Goal: Information Seeking & Learning: Learn about a topic

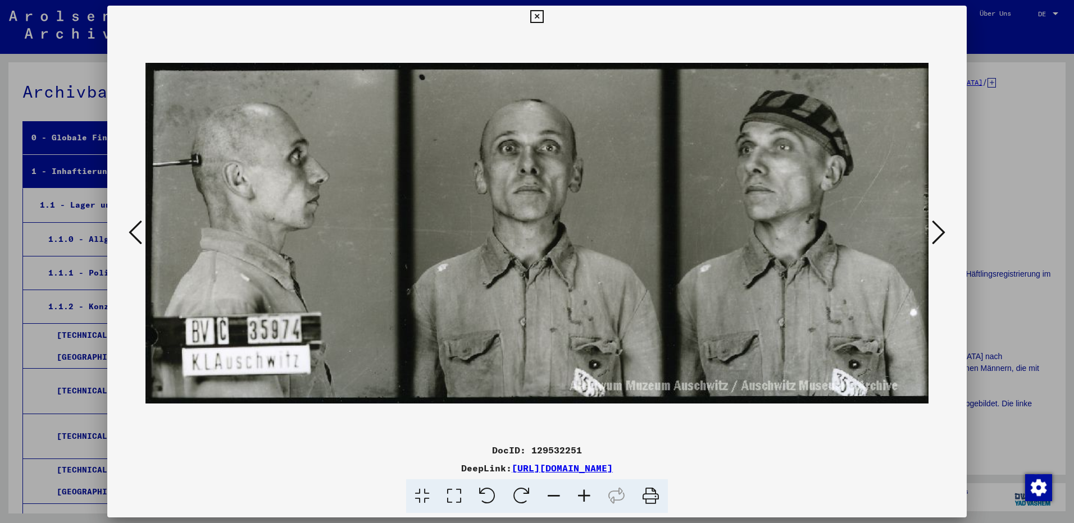
scroll to position [302, 0]
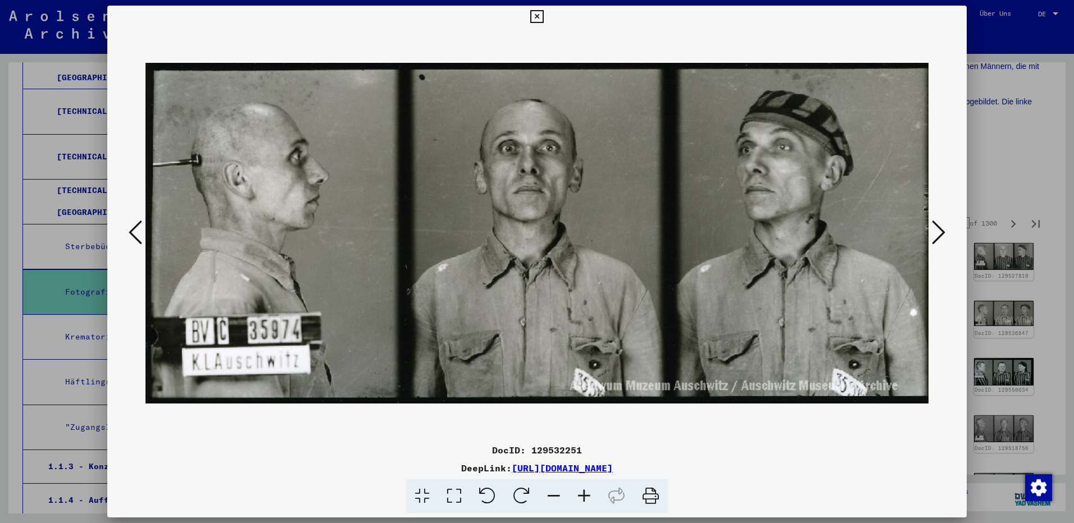
click at [938, 232] on icon at bounding box center [938, 232] width 13 height 27
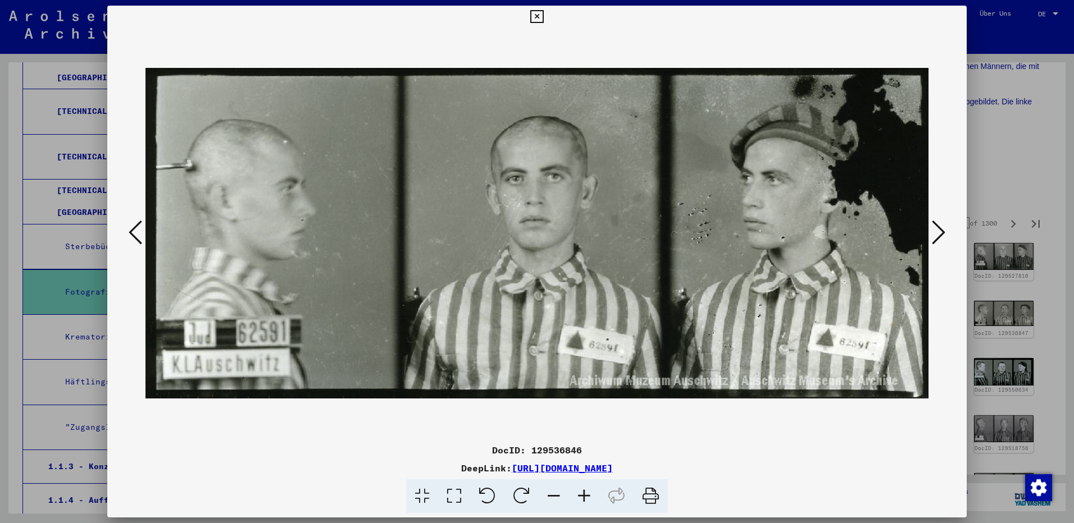
click at [938, 232] on icon at bounding box center [938, 232] width 13 height 27
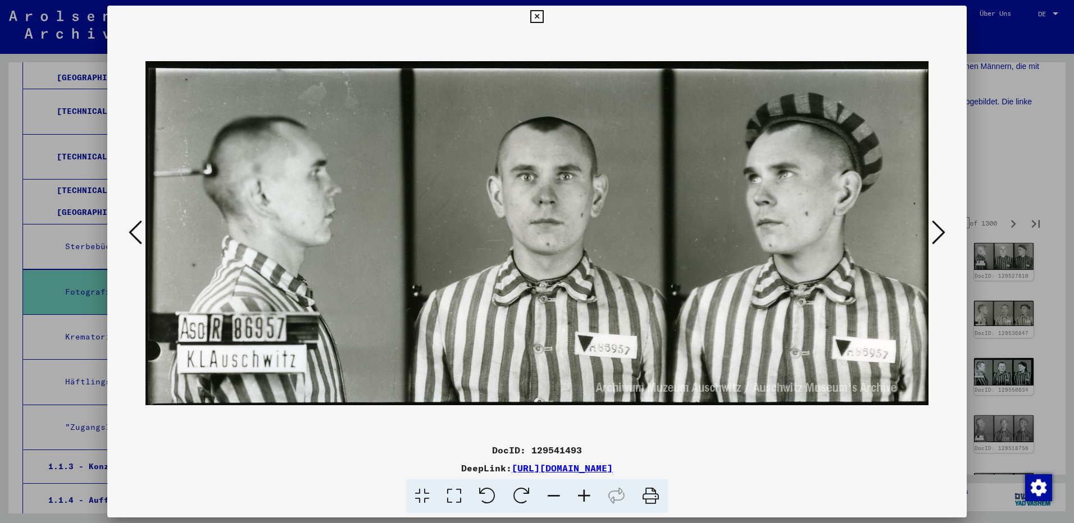
click at [938, 232] on icon at bounding box center [938, 232] width 13 height 27
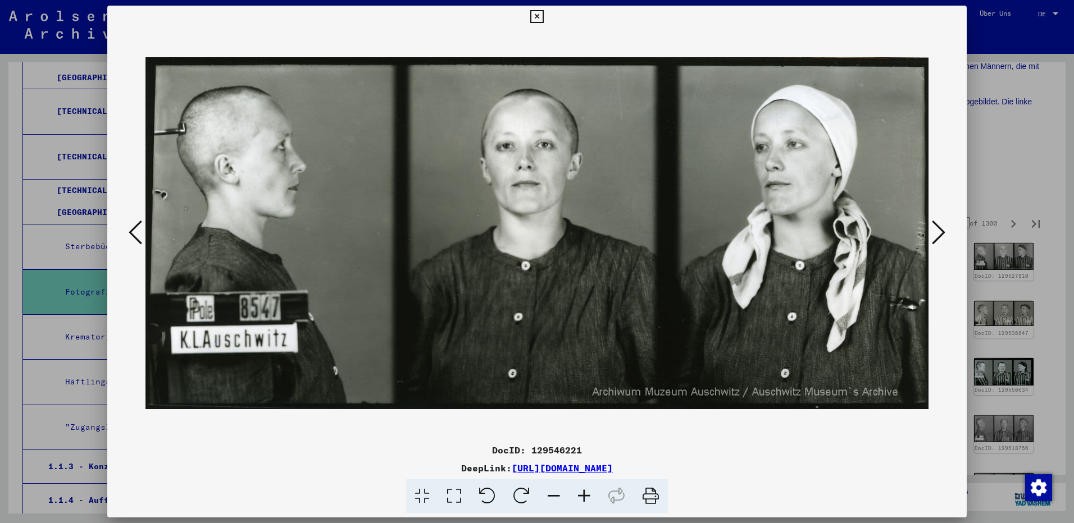
click at [938, 232] on icon at bounding box center [938, 232] width 13 height 27
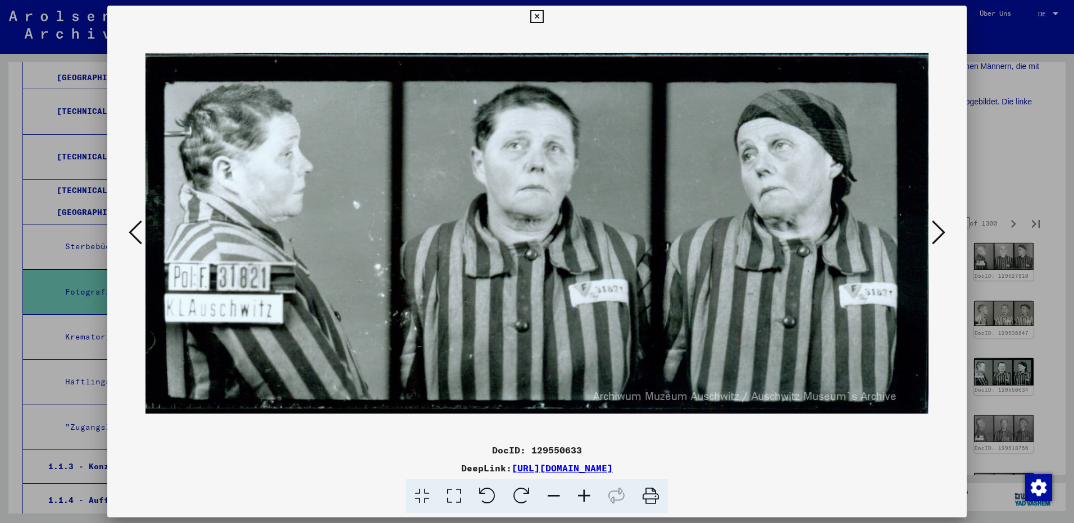
click at [938, 232] on icon at bounding box center [938, 232] width 13 height 27
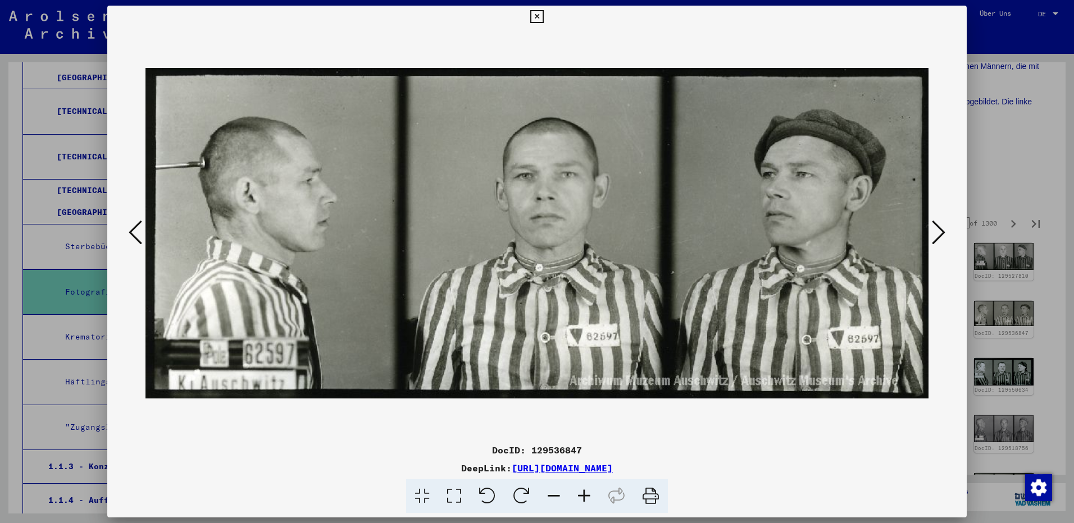
click at [938, 232] on icon at bounding box center [938, 232] width 13 height 27
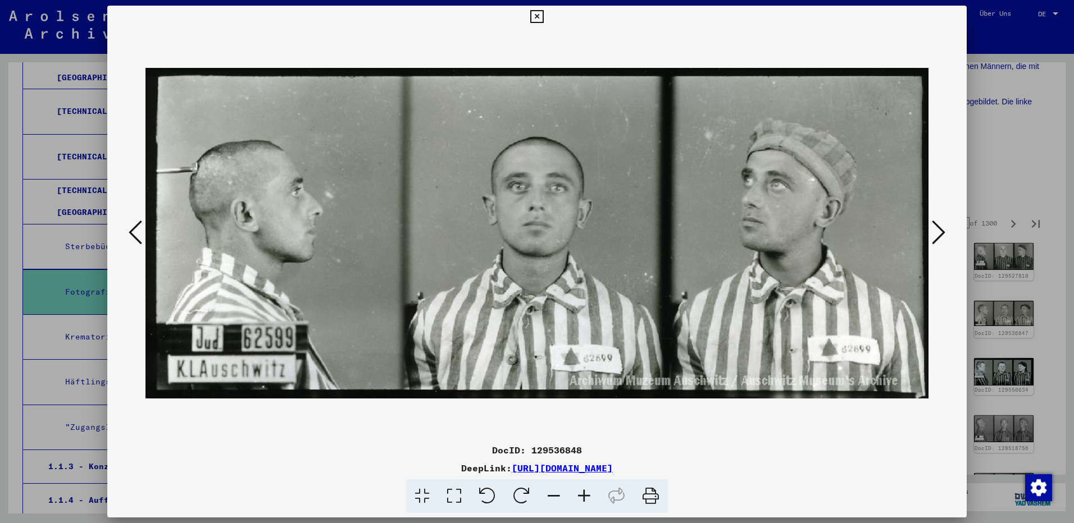
click at [938, 232] on icon at bounding box center [938, 232] width 13 height 27
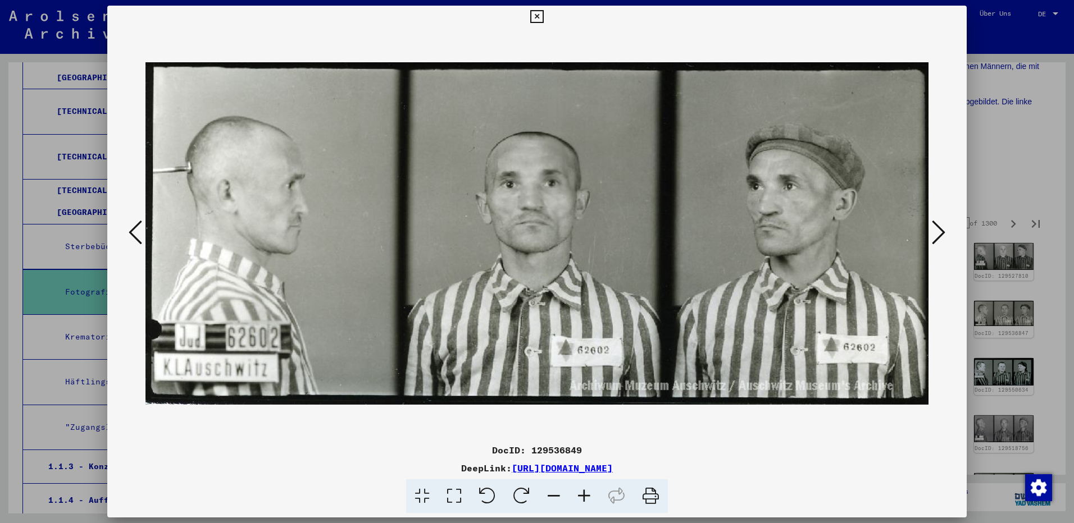
click at [938, 232] on icon at bounding box center [938, 232] width 13 height 27
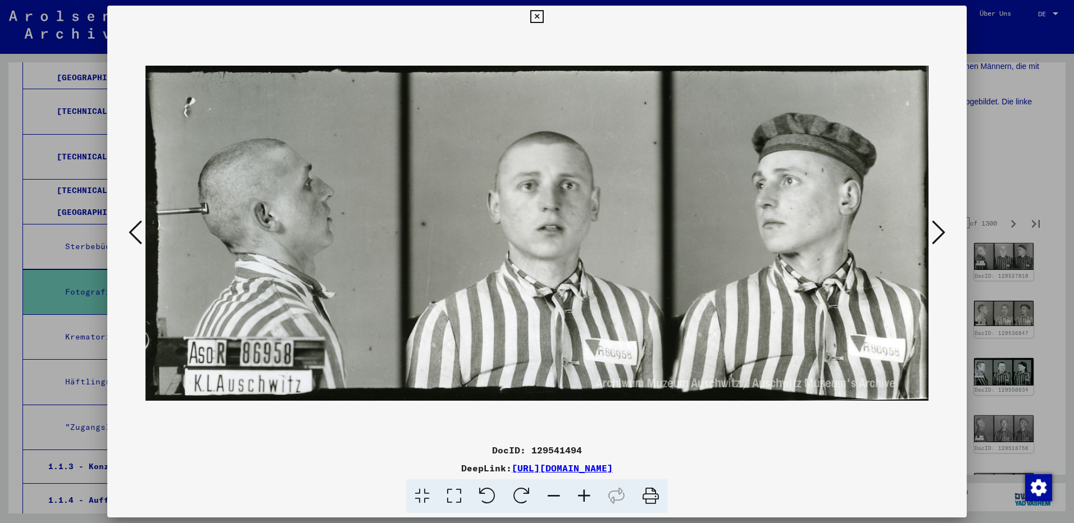
click at [938, 232] on icon at bounding box center [938, 232] width 13 height 27
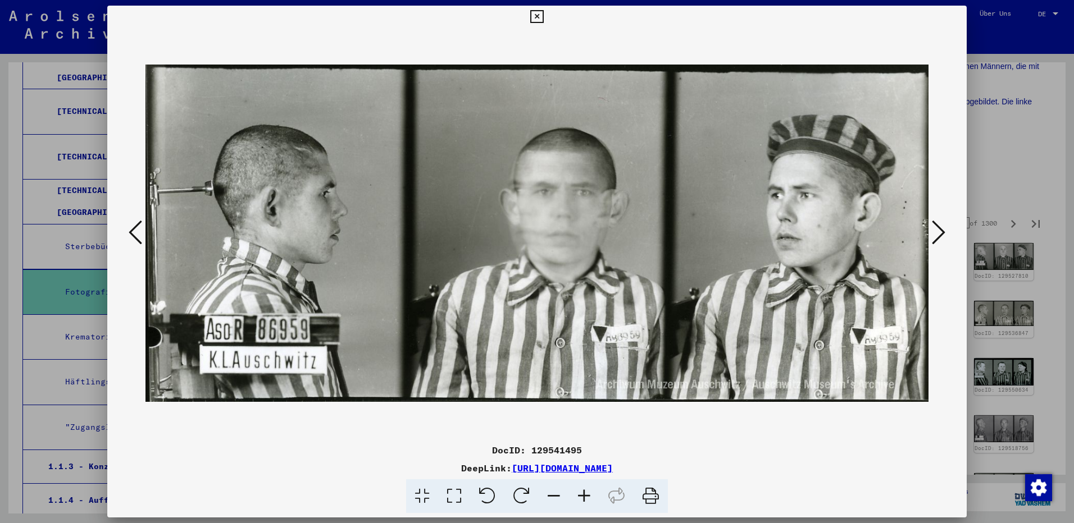
click at [136, 227] on icon at bounding box center [135, 232] width 13 height 27
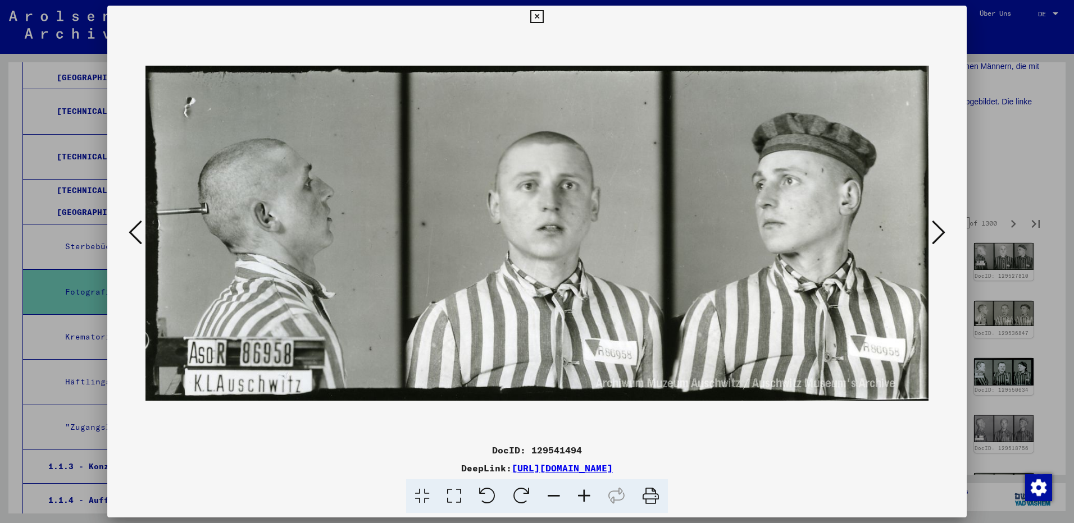
click at [938, 239] on icon at bounding box center [938, 232] width 13 height 27
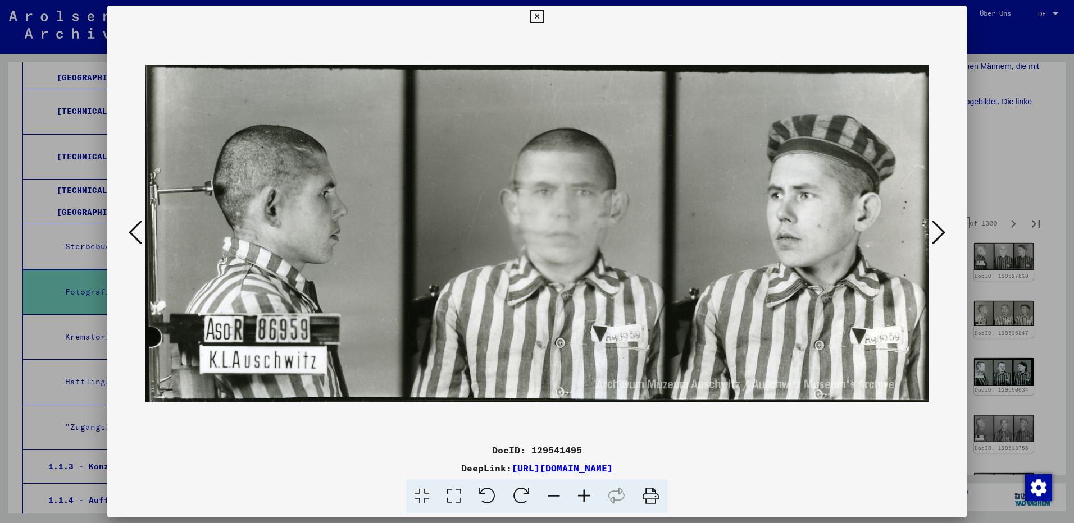
click at [938, 239] on icon at bounding box center [938, 232] width 13 height 27
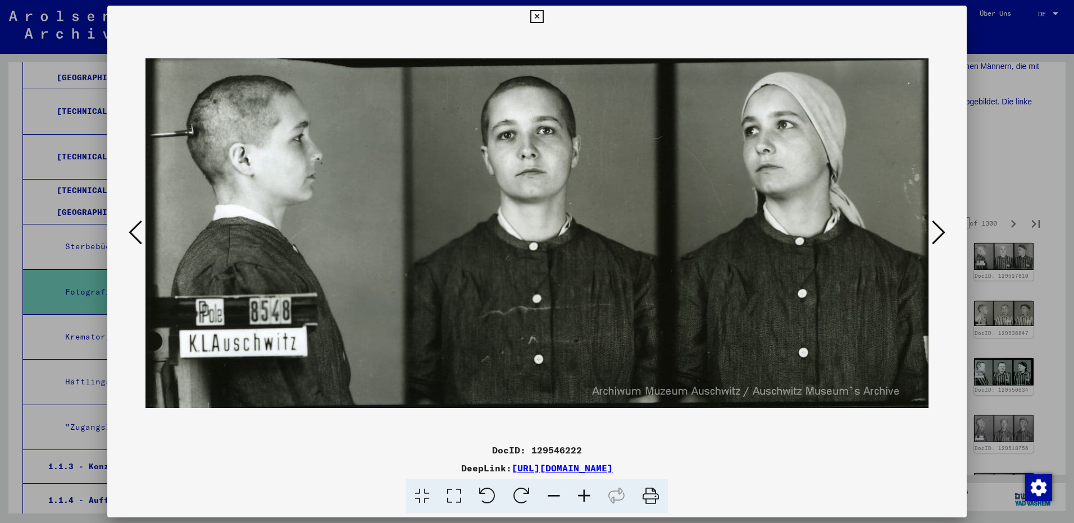
click at [938, 239] on icon at bounding box center [938, 232] width 13 height 27
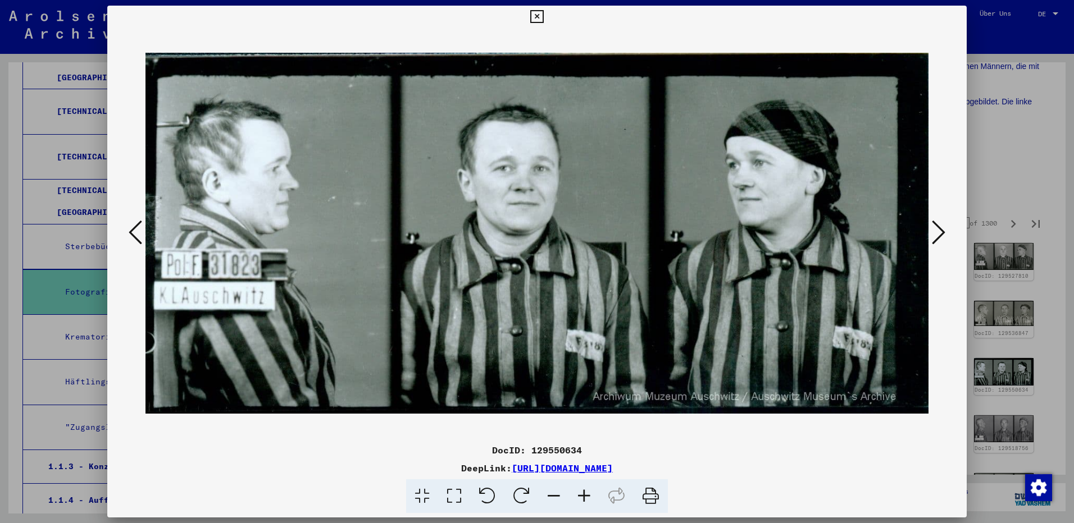
click at [938, 239] on icon at bounding box center [938, 232] width 13 height 27
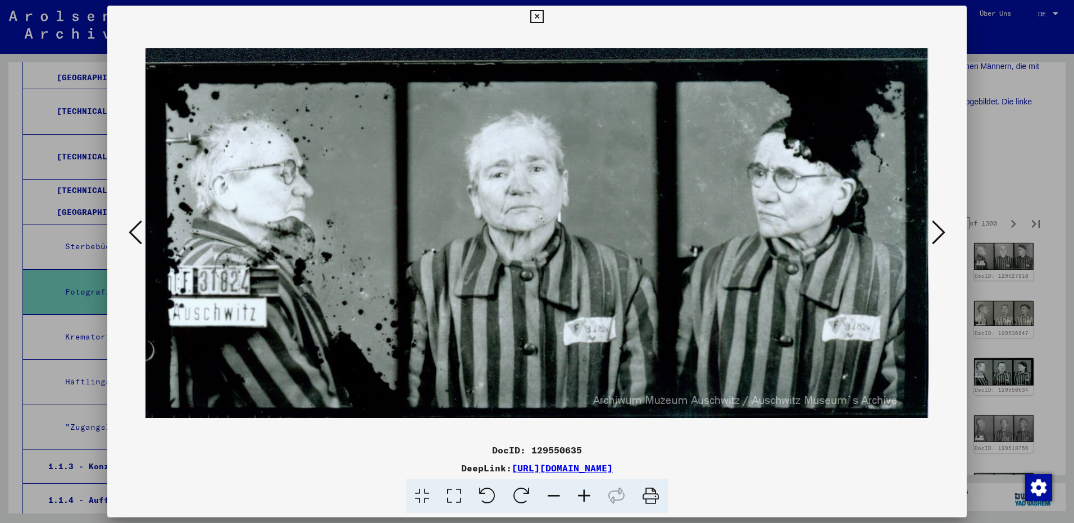
click at [938, 239] on icon at bounding box center [938, 232] width 13 height 27
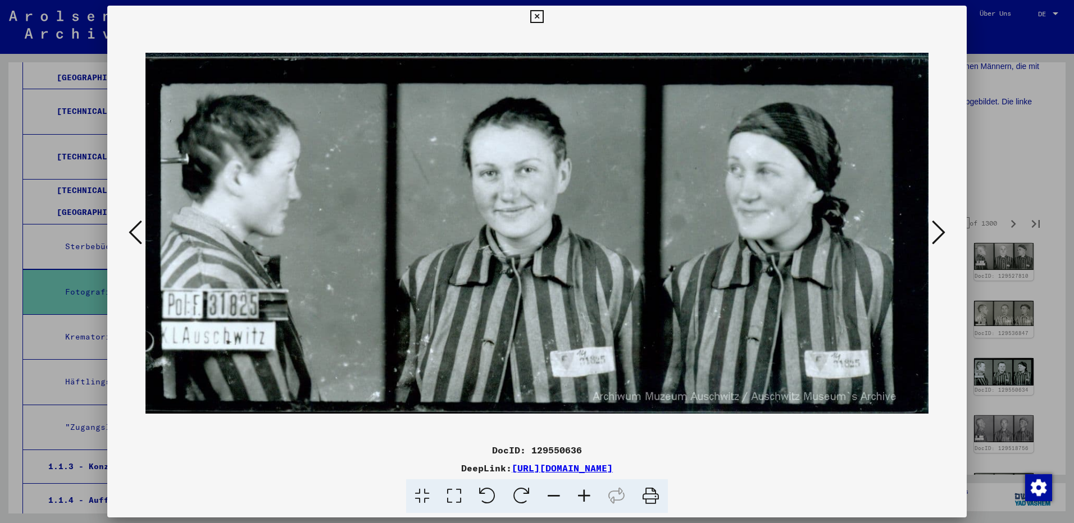
click at [938, 239] on icon at bounding box center [938, 232] width 13 height 27
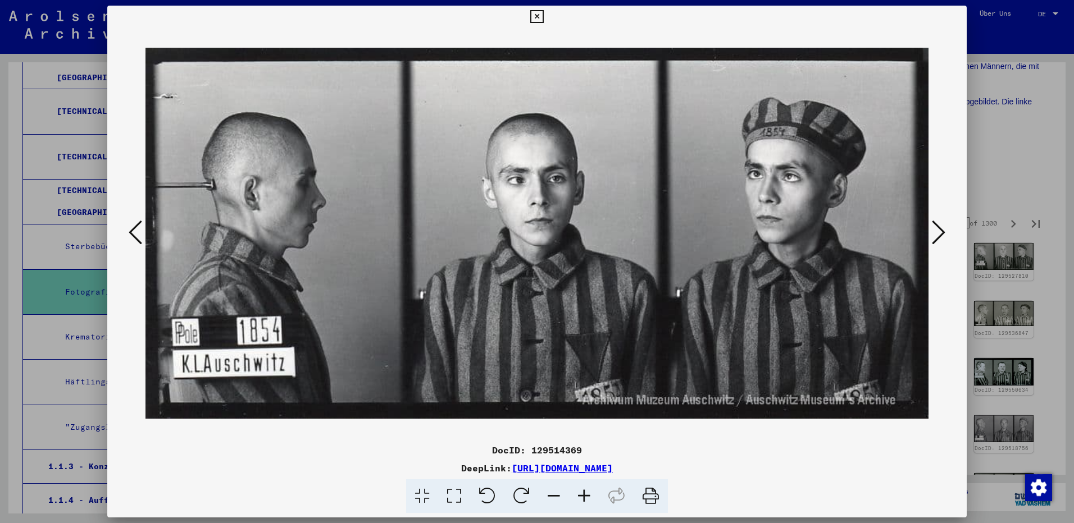
click at [938, 239] on icon at bounding box center [938, 232] width 13 height 27
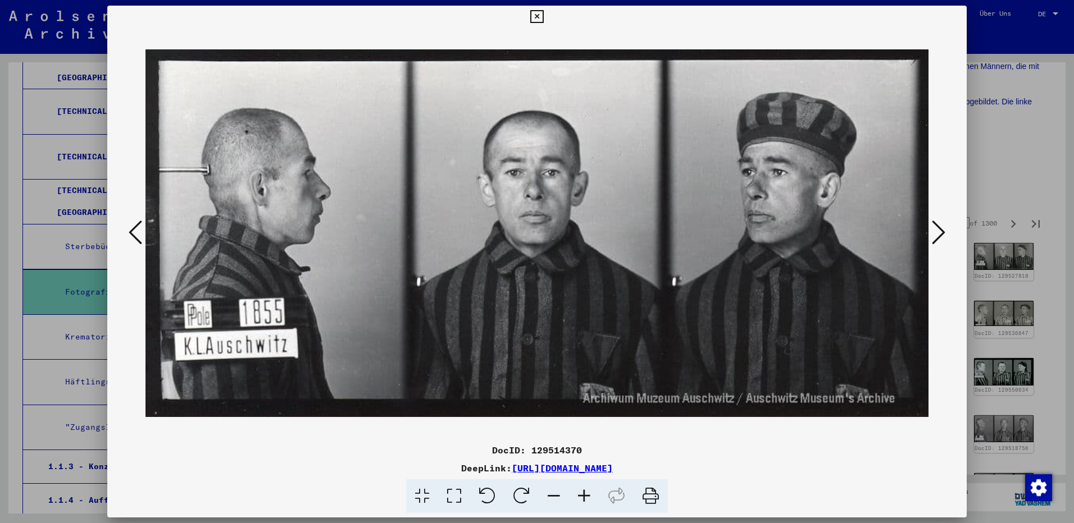
click at [938, 239] on icon at bounding box center [938, 232] width 13 height 27
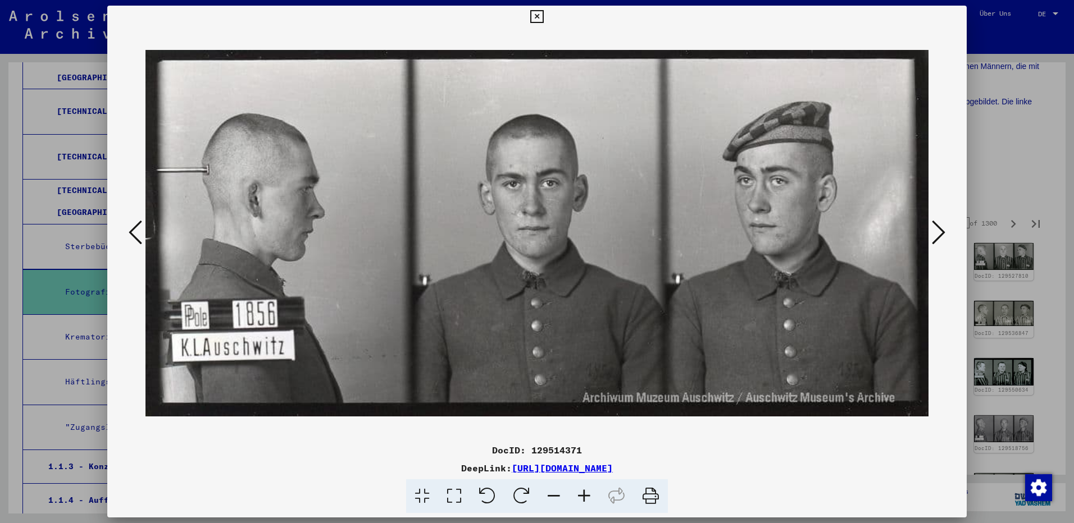
click at [938, 239] on icon at bounding box center [938, 232] width 13 height 27
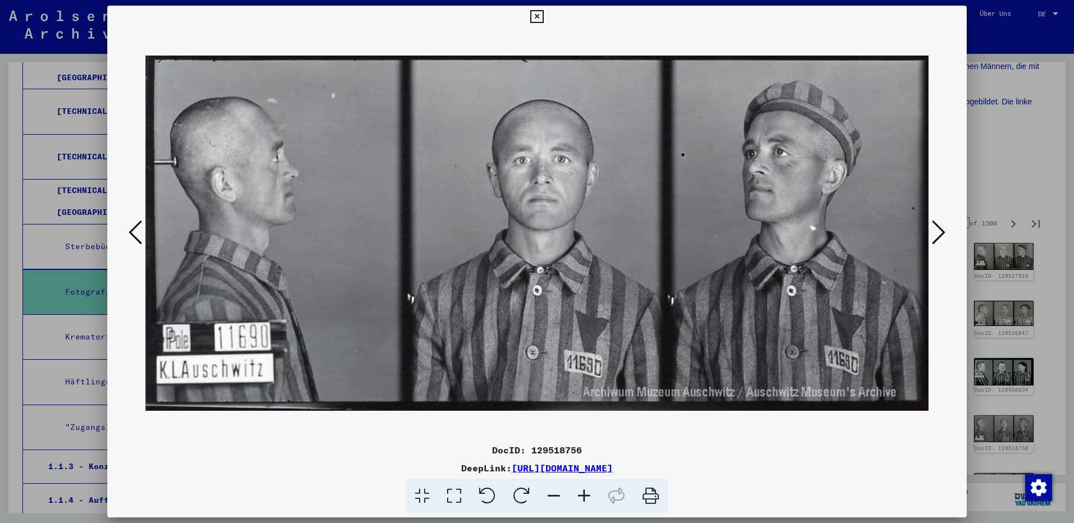
click at [938, 239] on icon at bounding box center [938, 232] width 13 height 27
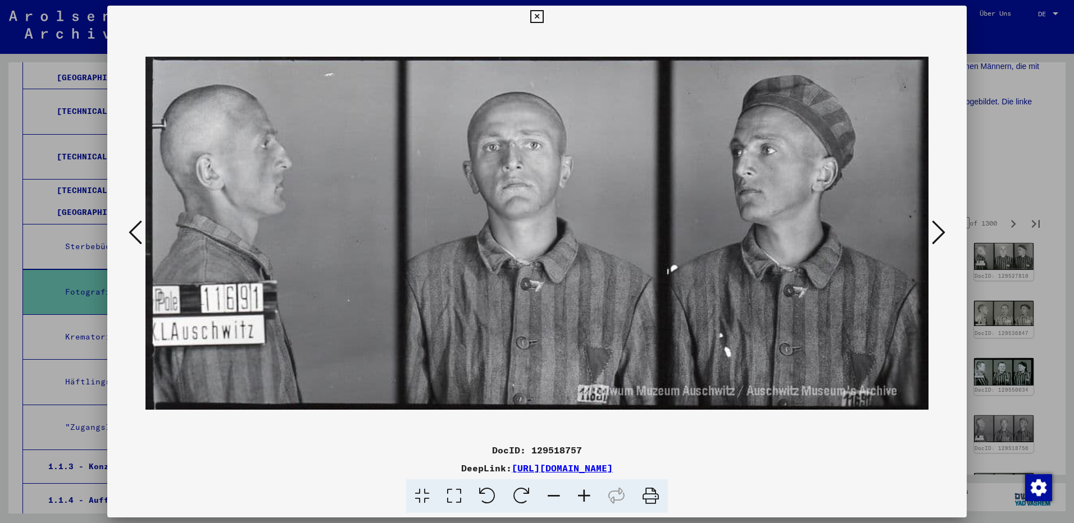
click at [938, 239] on icon at bounding box center [938, 232] width 13 height 27
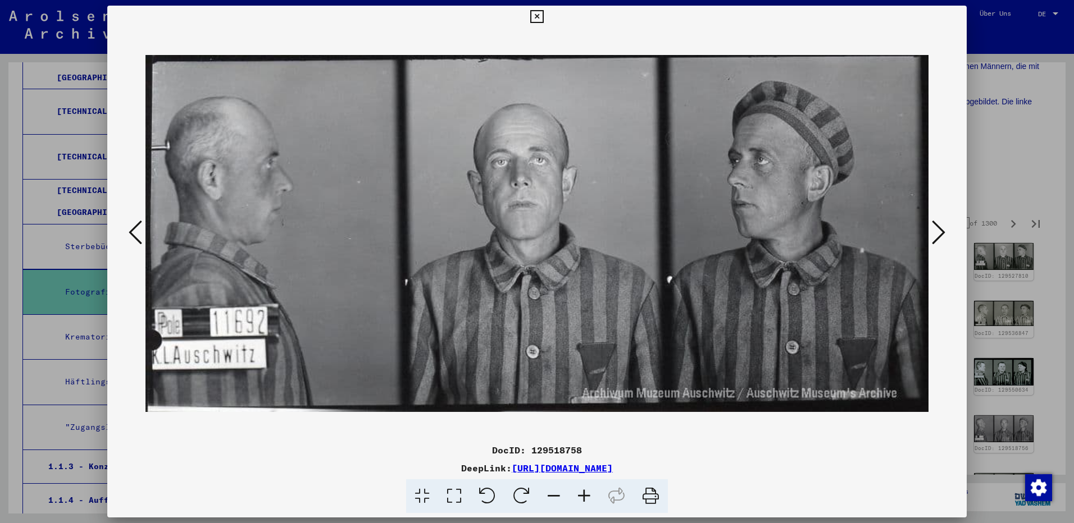
click at [938, 239] on icon at bounding box center [938, 232] width 13 height 27
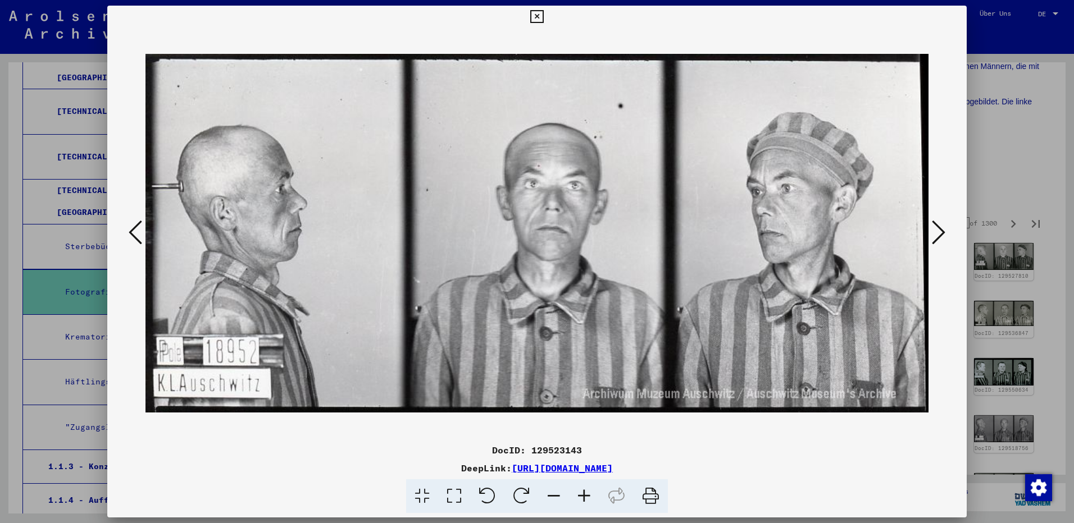
click at [938, 239] on icon at bounding box center [938, 232] width 13 height 27
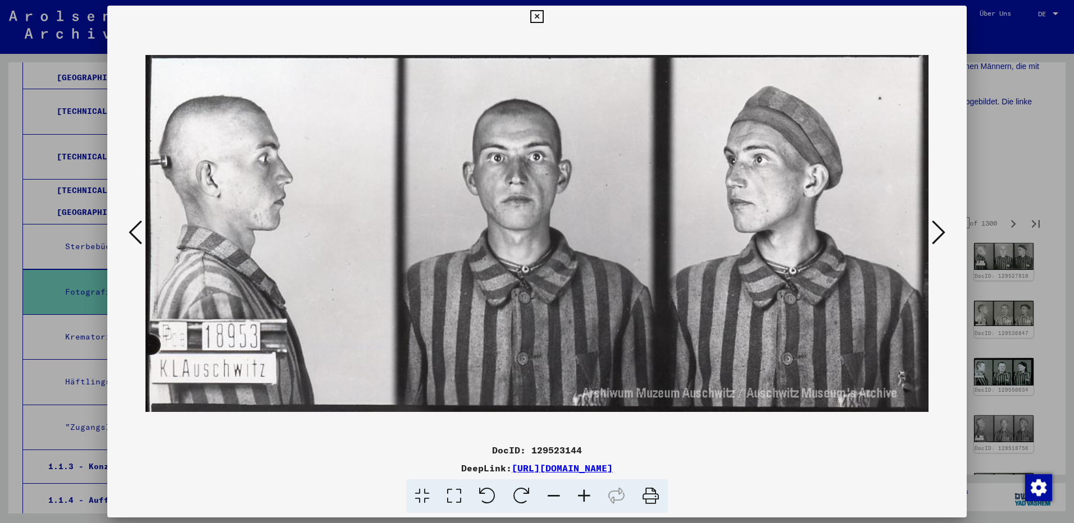
click at [938, 239] on icon at bounding box center [938, 232] width 13 height 27
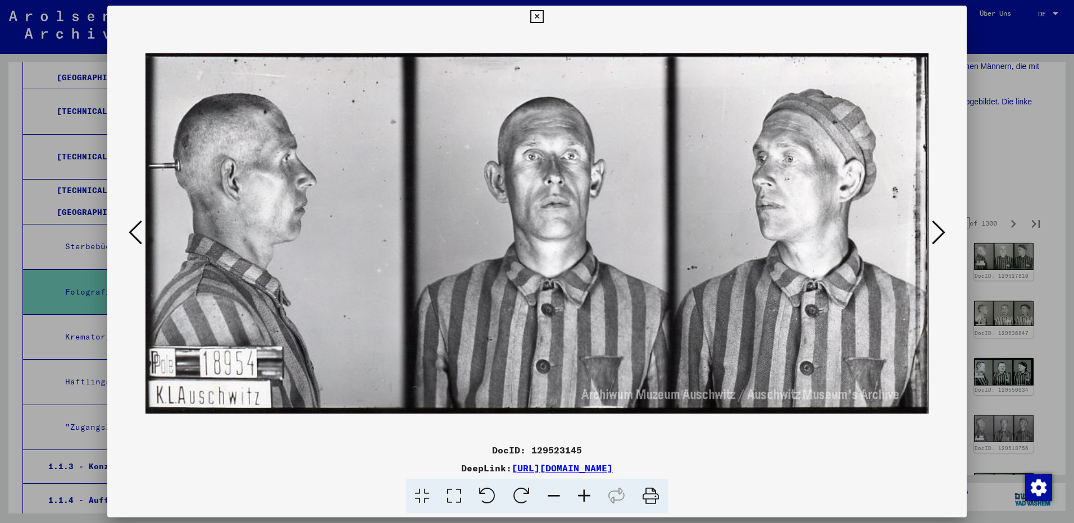
click at [938, 239] on icon at bounding box center [938, 232] width 13 height 27
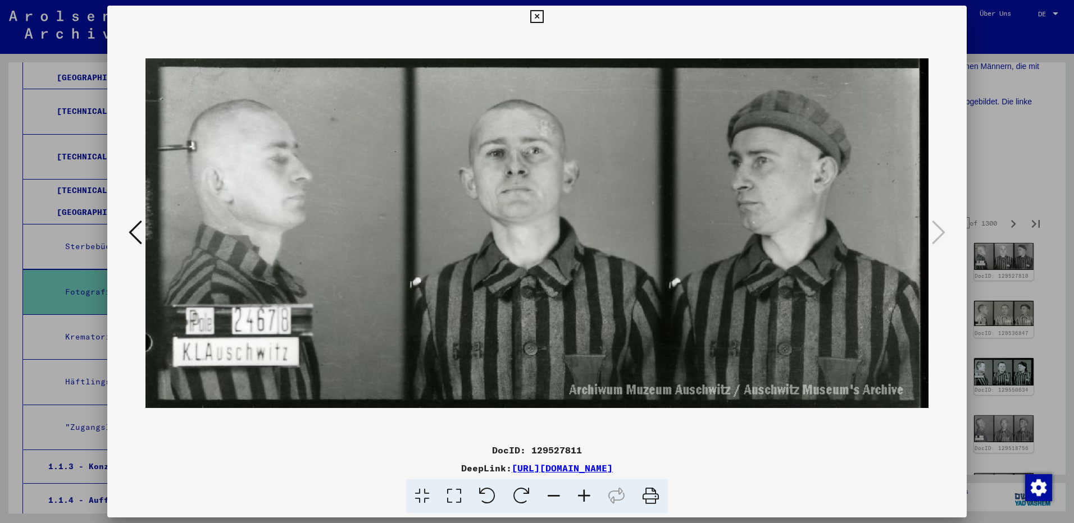
click at [533, 22] on icon at bounding box center [536, 16] width 13 height 13
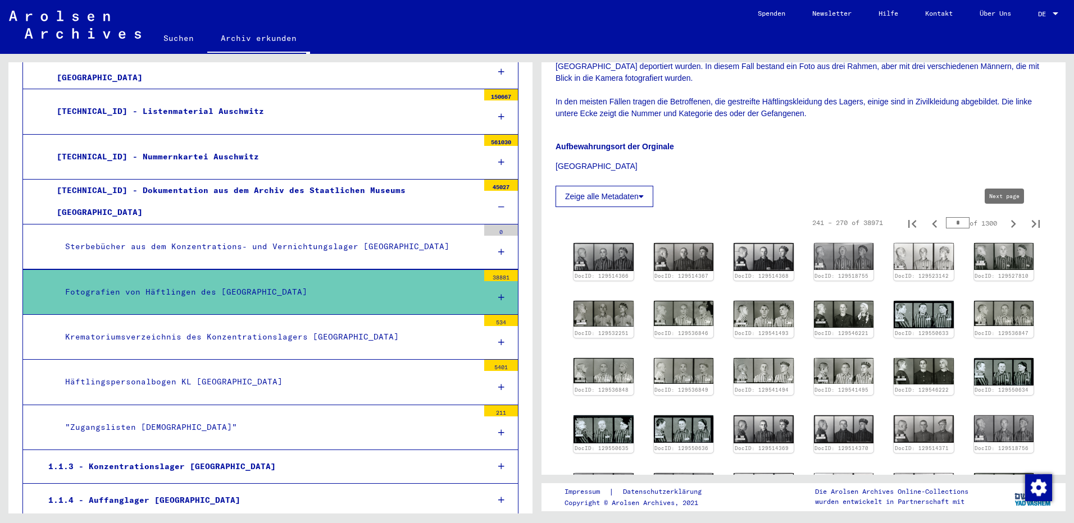
click at [1005, 225] on icon "Next page" at bounding box center [1013, 224] width 16 height 16
type input "**"
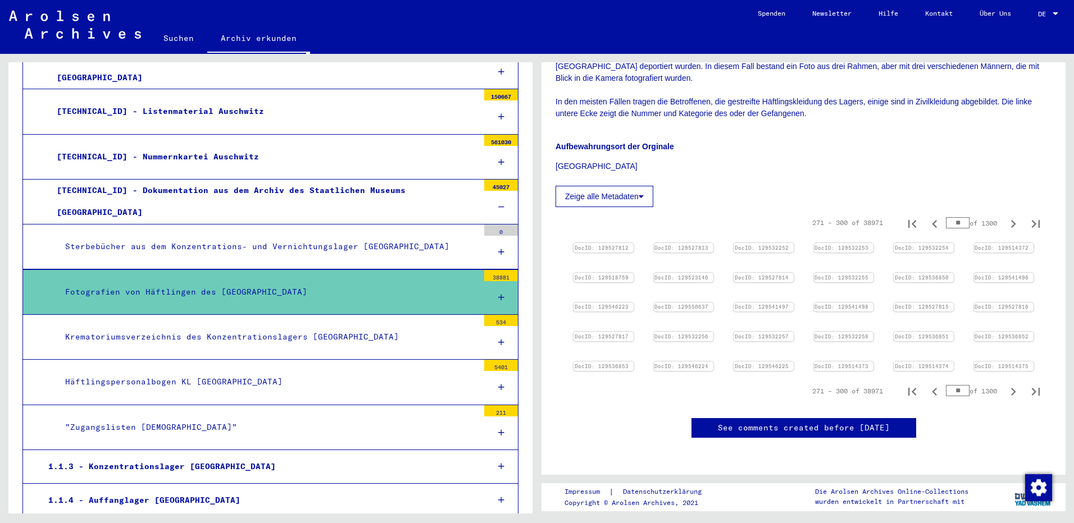
click at [590, 235] on div "271 – 300 of 38971 ** of 1300" at bounding box center [803, 222] width 496 height 31
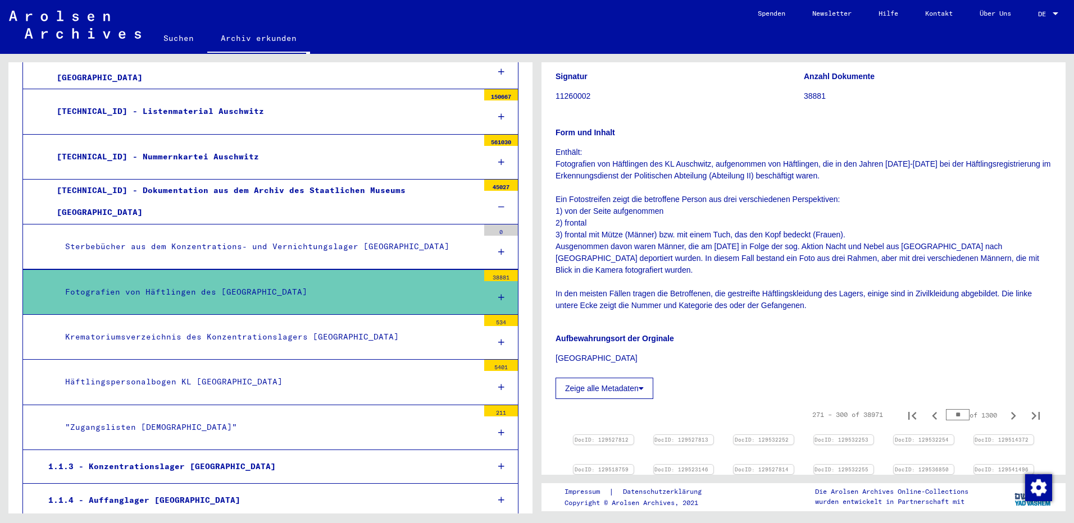
scroll to position [111, 0]
